Goal: Information Seeking & Learning: Learn about a topic

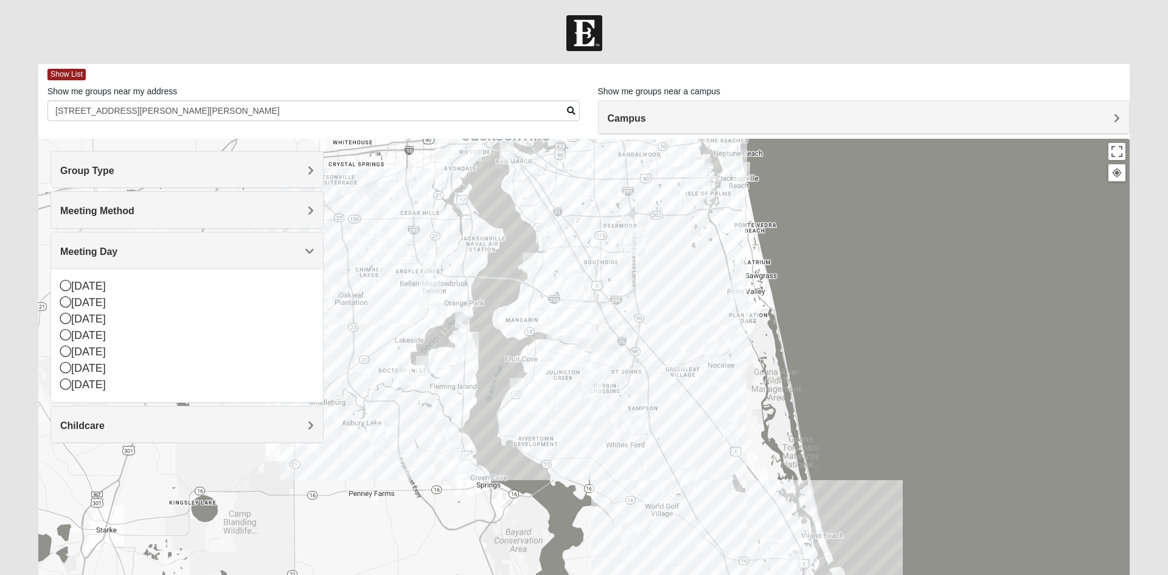
scroll to position [95, 0]
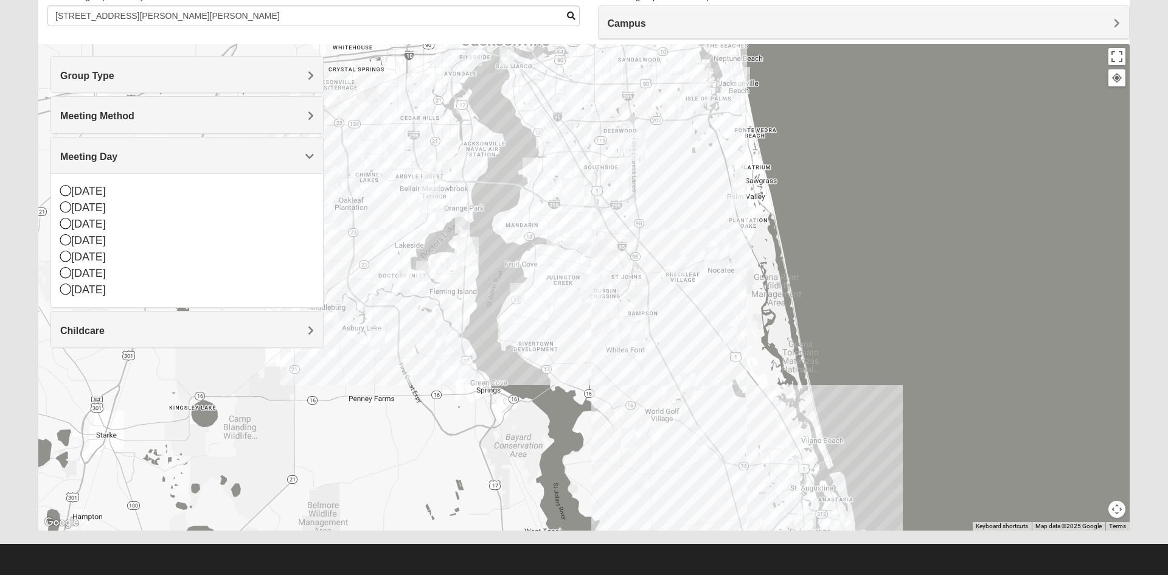
click at [83, 212] on div "[DATE]" at bounding box center [187, 208] width 254 height 16
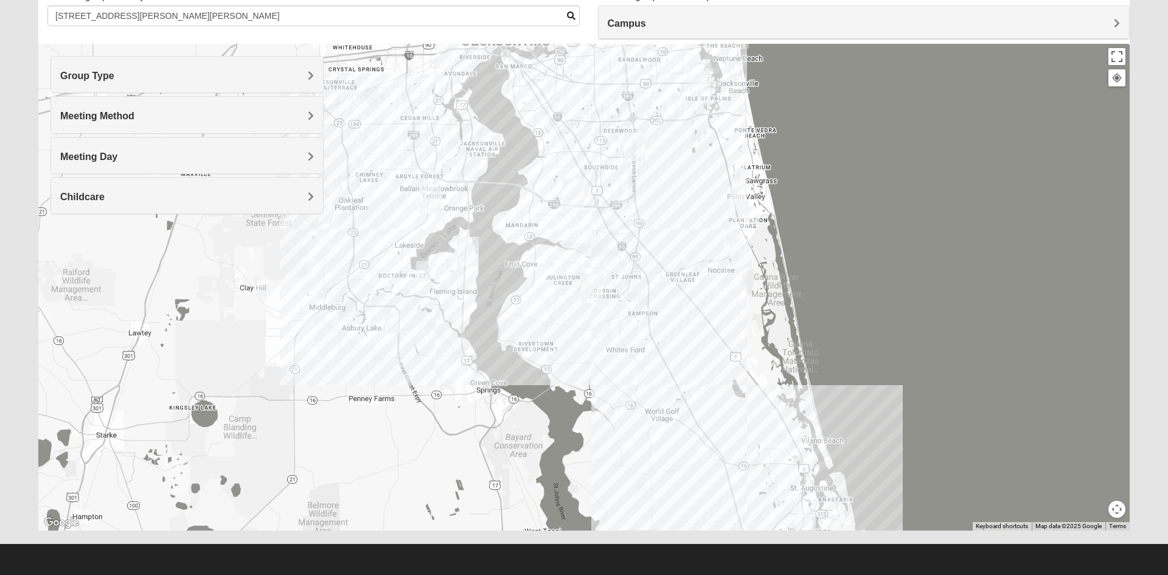
click at [307, 155] on h4 "Meeting Day" at bounding box center [187, 157] width 254 height 12
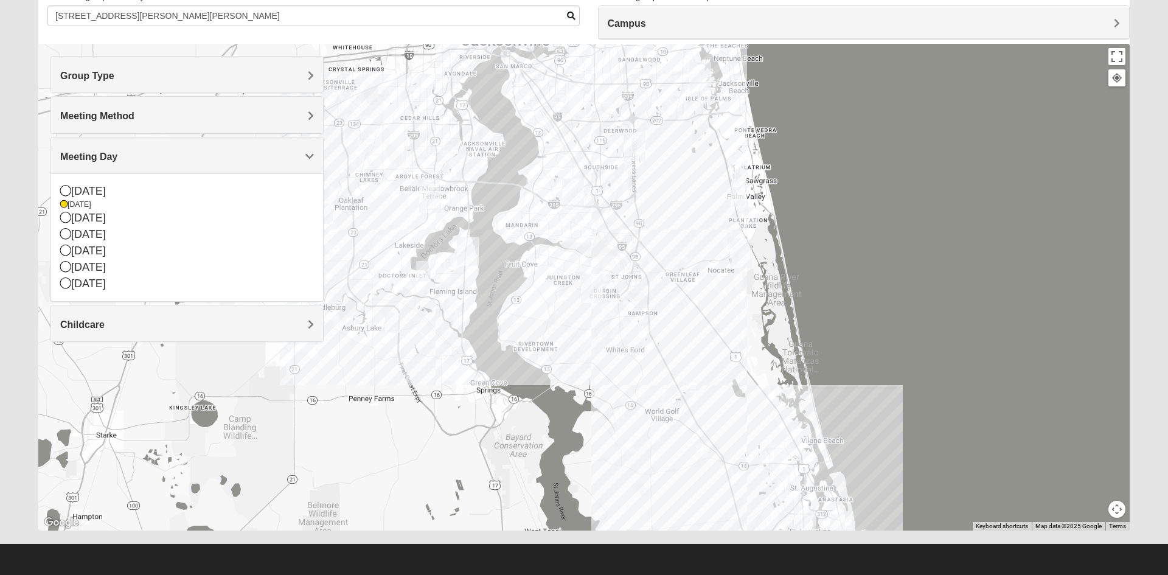
click at [78, 208] on div "[DATE]" at bounding box center [187, 205] width 254 height 10
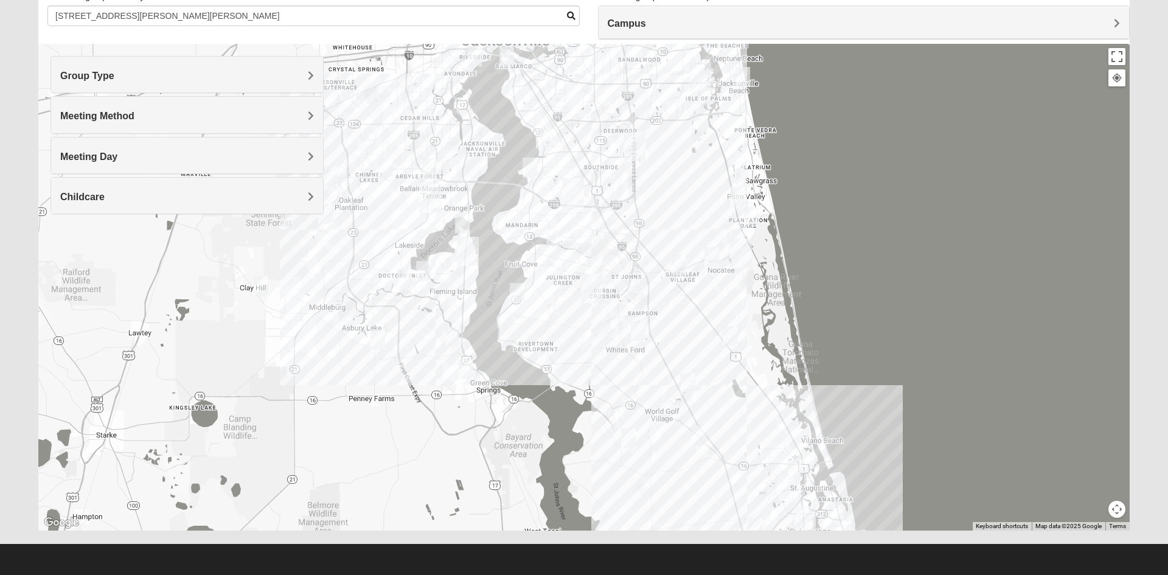
click at [304, 78] on h4 "Group Type" at bounding box center [187, 76] width 254 height 12
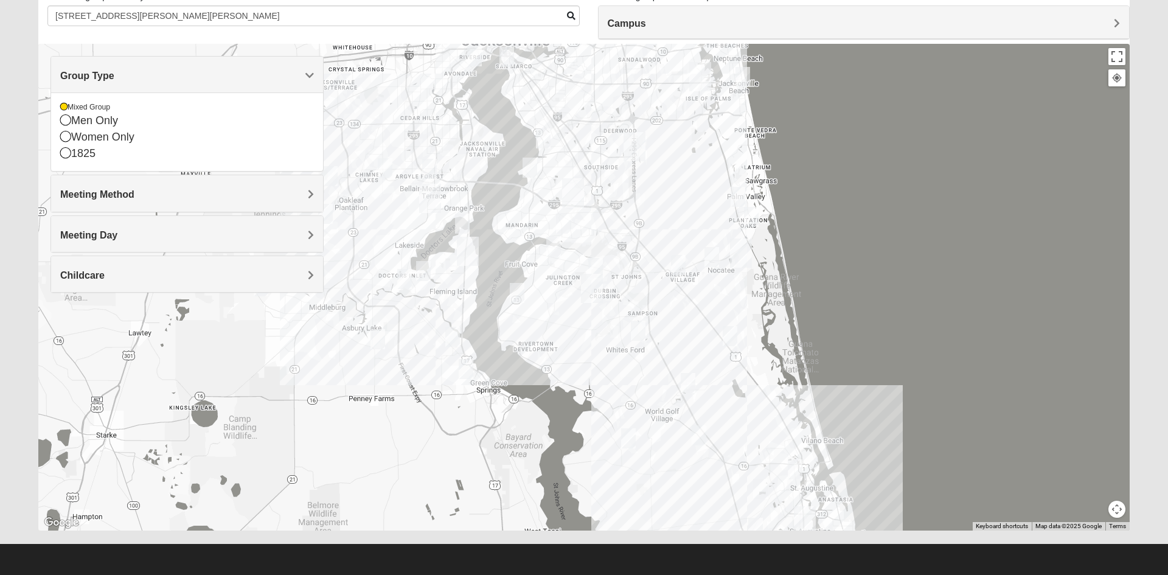
click at [277, 192] on h4 "Meeting Method" at bounding box center [187, 195] width 254 height 12
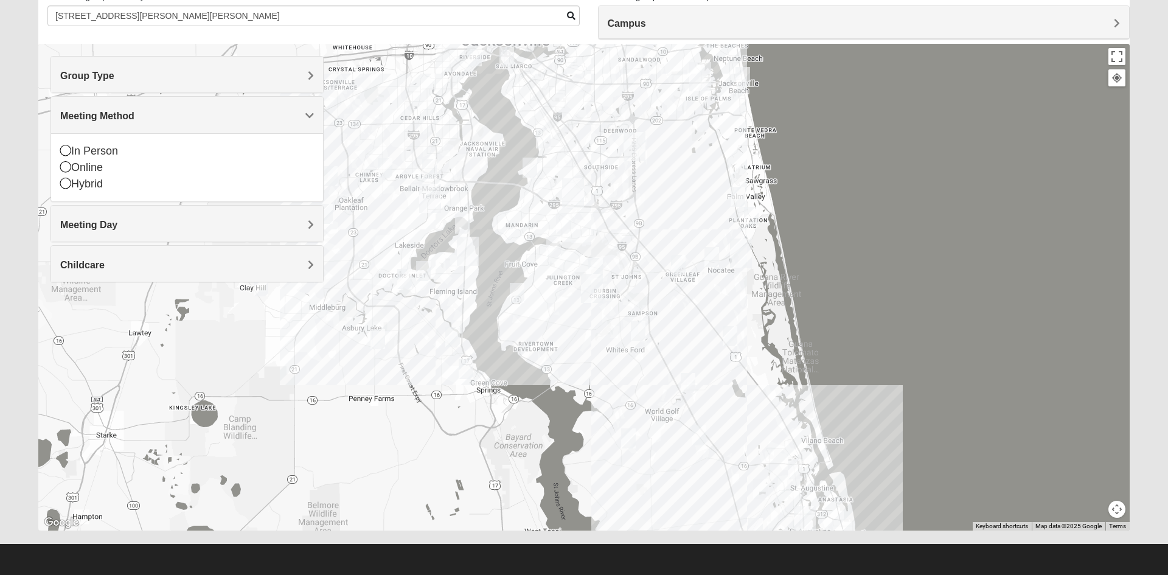
click at [283, 226] on h4 "Meeting Day" at bounding box center [187, 225] width 254 height 12
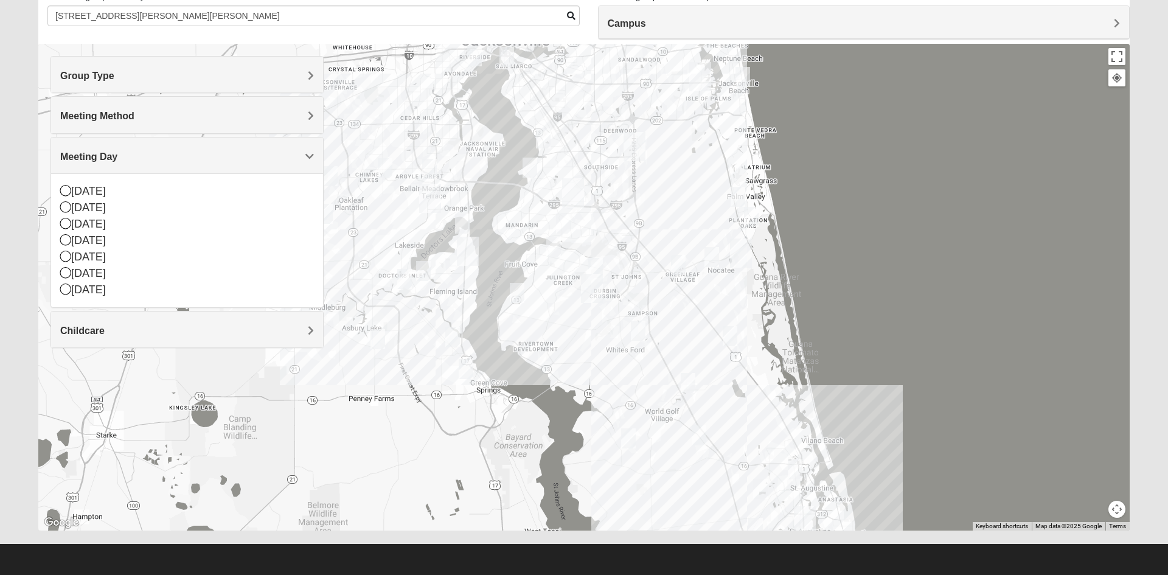
click at [297, 331] on h4 "Childcare" at bounding box center [187, 331] width 254 height 12
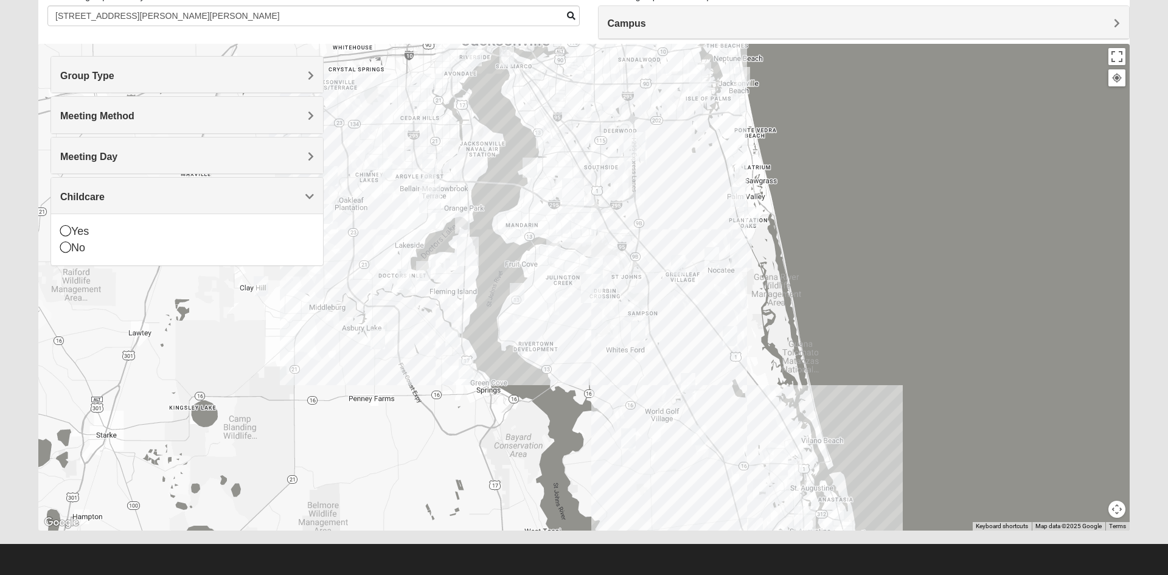
click at [262, 242] on div "No" at bounding box center [187, 248] width 254 height 16
click at [295, 190] on div "Childcare" at bounding box center [187, 196] width 272 height 36
click at [64, 246] on icon at bounding box center [63, 244] width 7 height 7
click at [516, 285] on img "Mixed Otts 32259" at bounding box center [517, 293] width 24 height 30
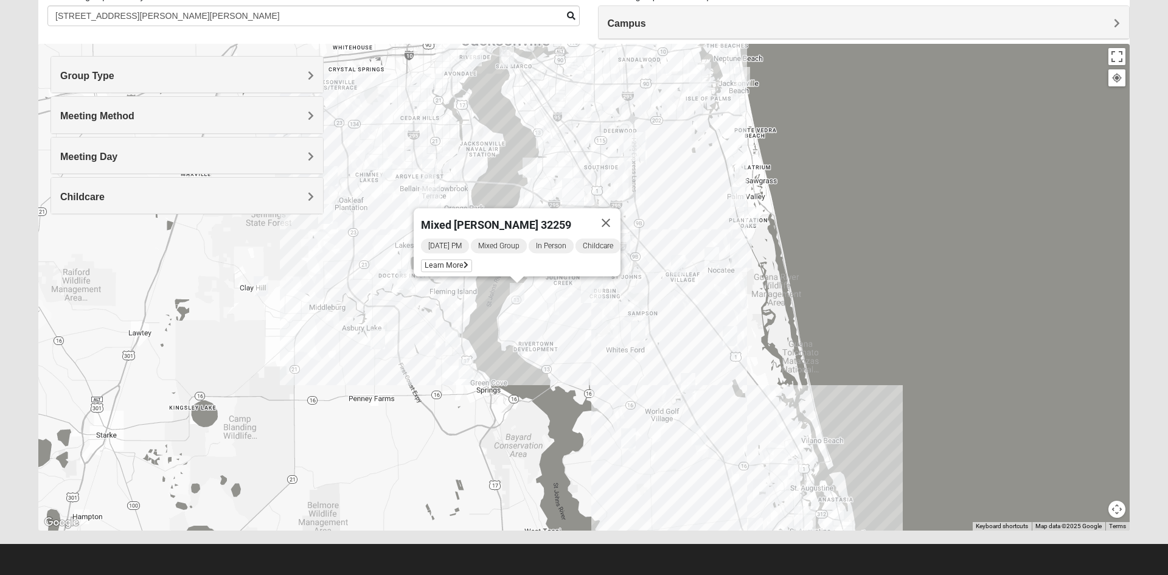
click at [464, 262] on icon at bounding box center [466, 265] width 5 height 7
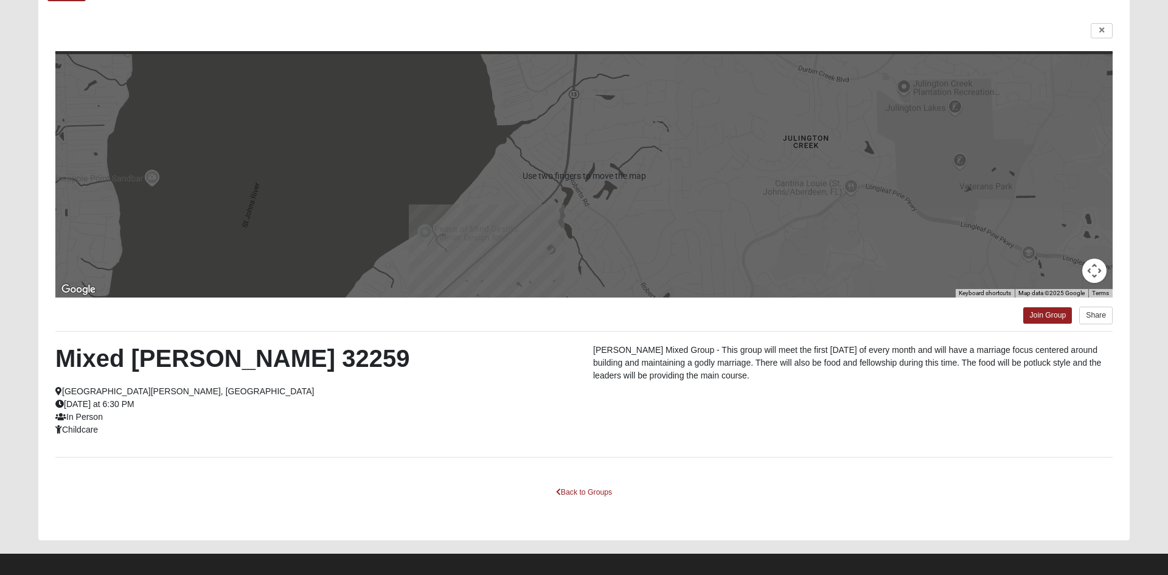
scroll to position [89, 0]
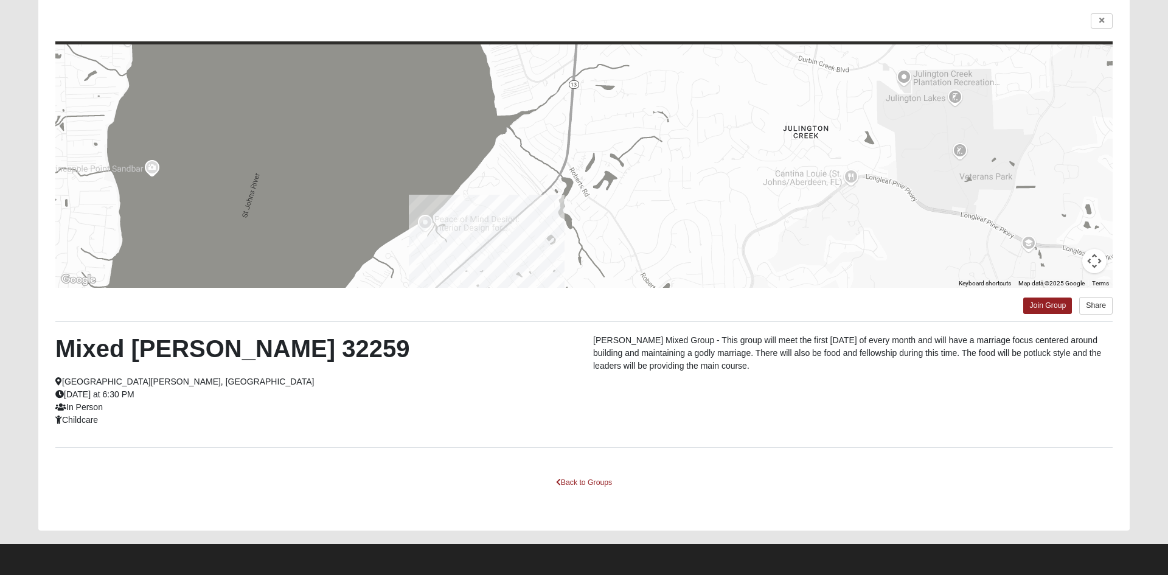
click at [523, 204] on div at bounding box center [583, 165] width 1057 height 243
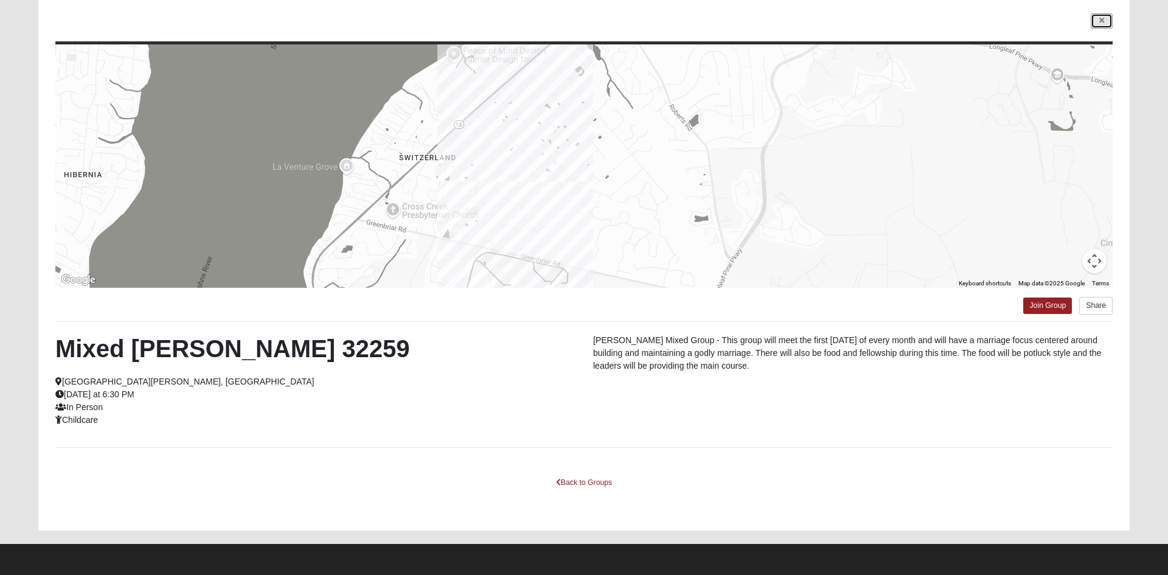
click at [1101, 21] on icon at bounding box center [1101, 20] width 5 height 7
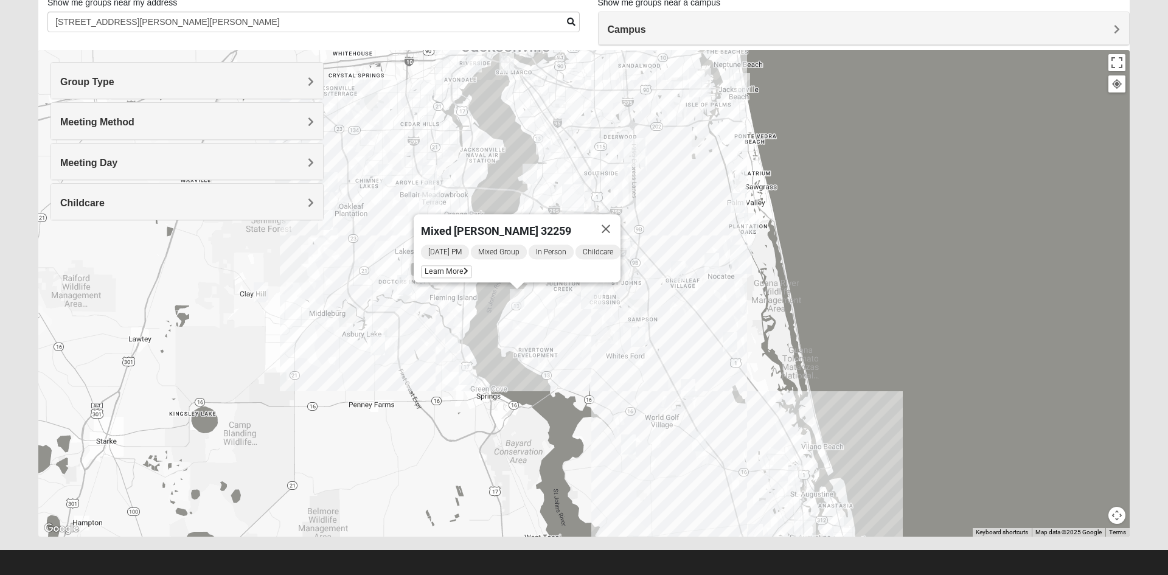
click at [117, 166] on span "Meeting Day" at bounding box center [88, 163] width 57 height 10
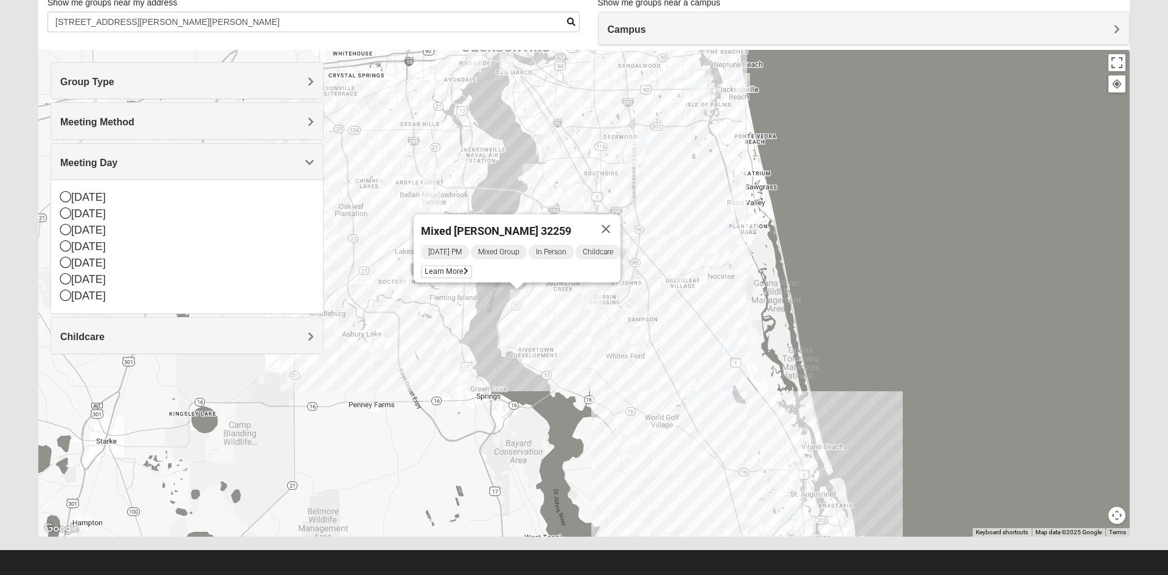
click at [292, 89] on div "Group Type" at bounding box center [187, 81] width 272 height 36
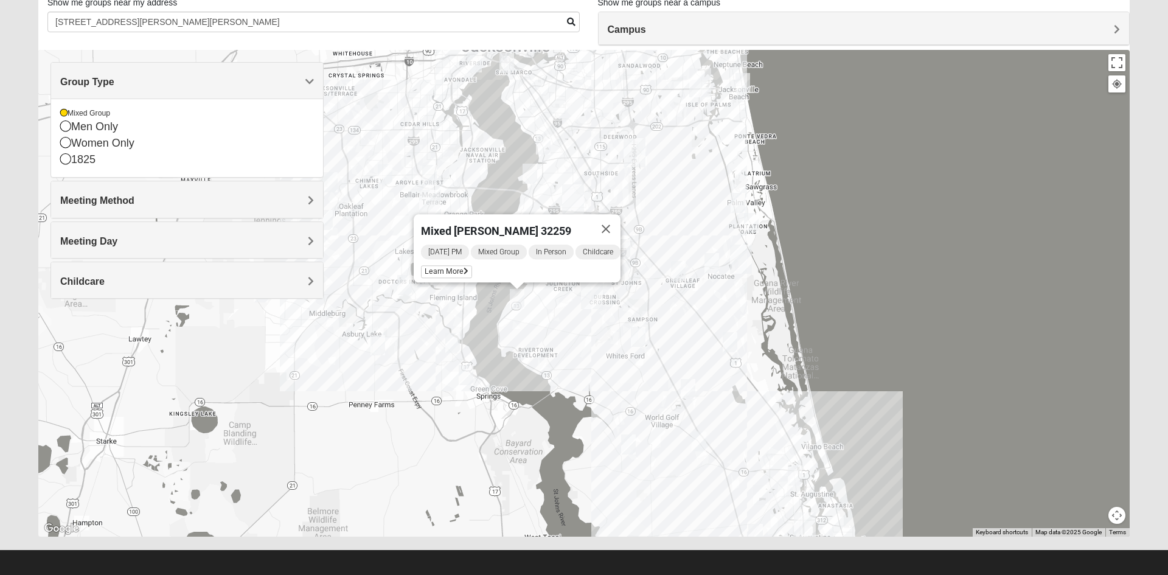
click at [947, 385] on div "Mixed [PERSON_NAME] 32259 [DATE] PM Mixed Group In Person Childcare Learn More" at bounding box center [583, 293] width 1091 height 487
